Goal: Navigation & Orientation: Find specific page/section

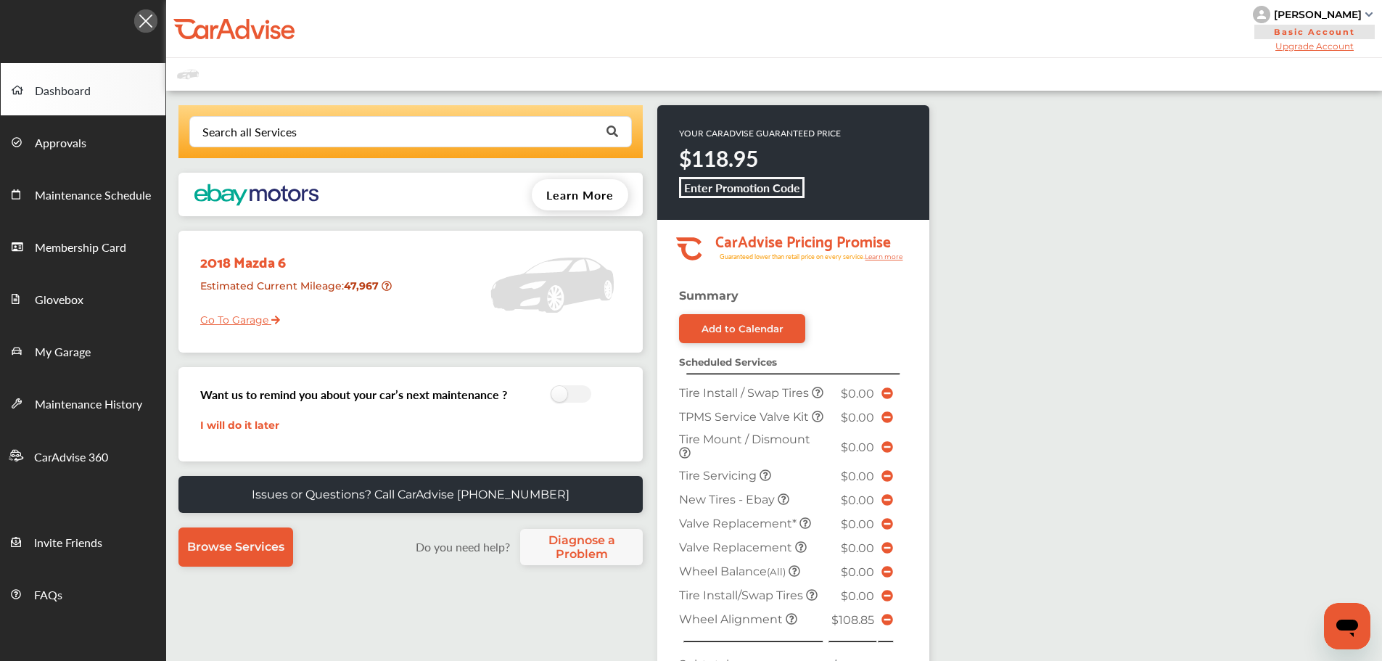
click at [229, 324] on link "Go To Garage" at bounding box center [234, 317] width 91 height 28
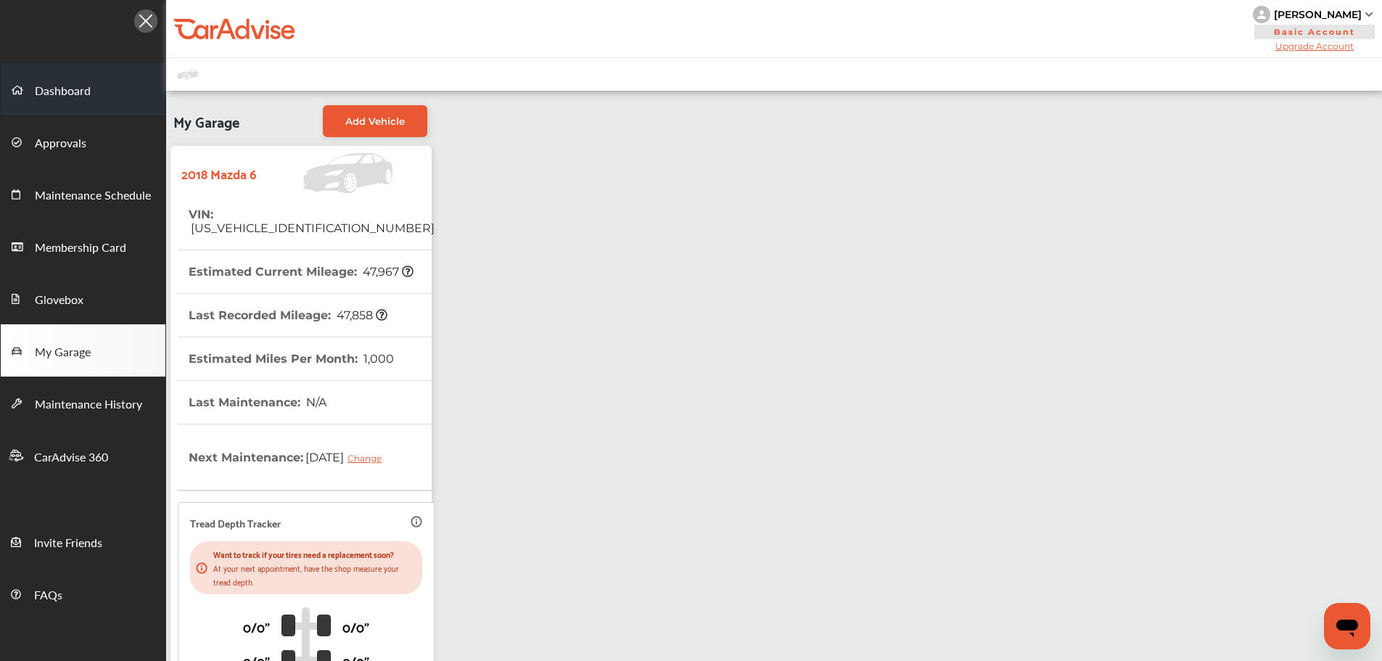
click at [54, 94] on span "Dashboard" at bounding box center [63, 91] width 56 height 19
